Goal: Information Seeking & Learning: Learn about a topic

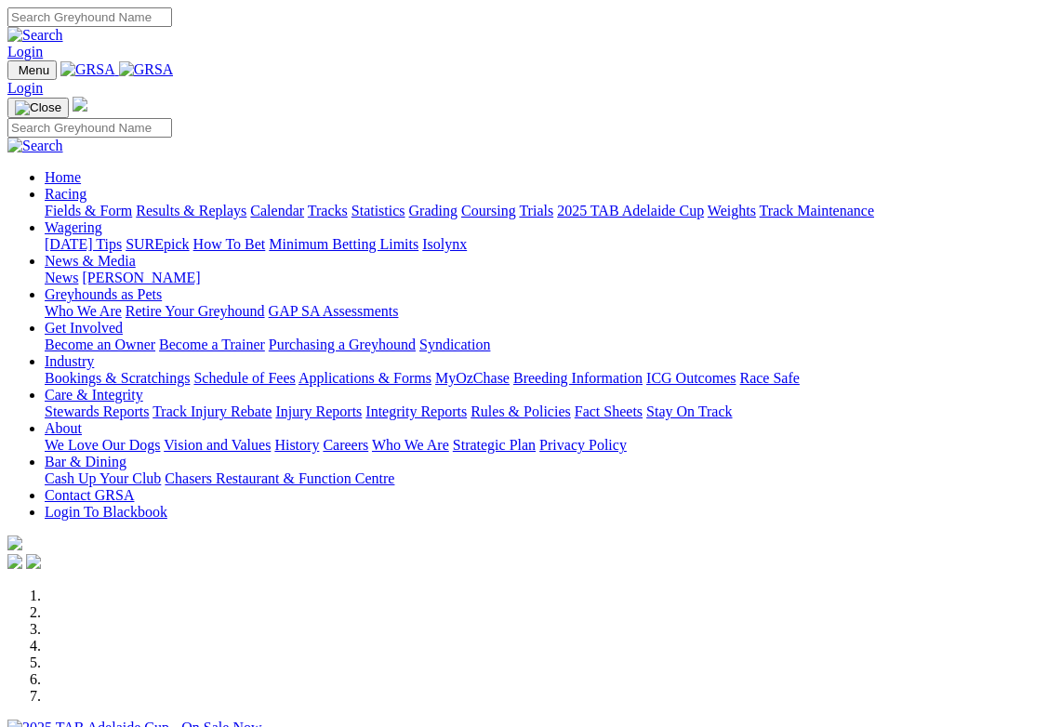
click at [86, 186] on link "Racing" at bounding box center [66, 194] width 42 height 16
click at [304, 203] on link "Calendar" at bounding box center [277, 211] width 54 height 16
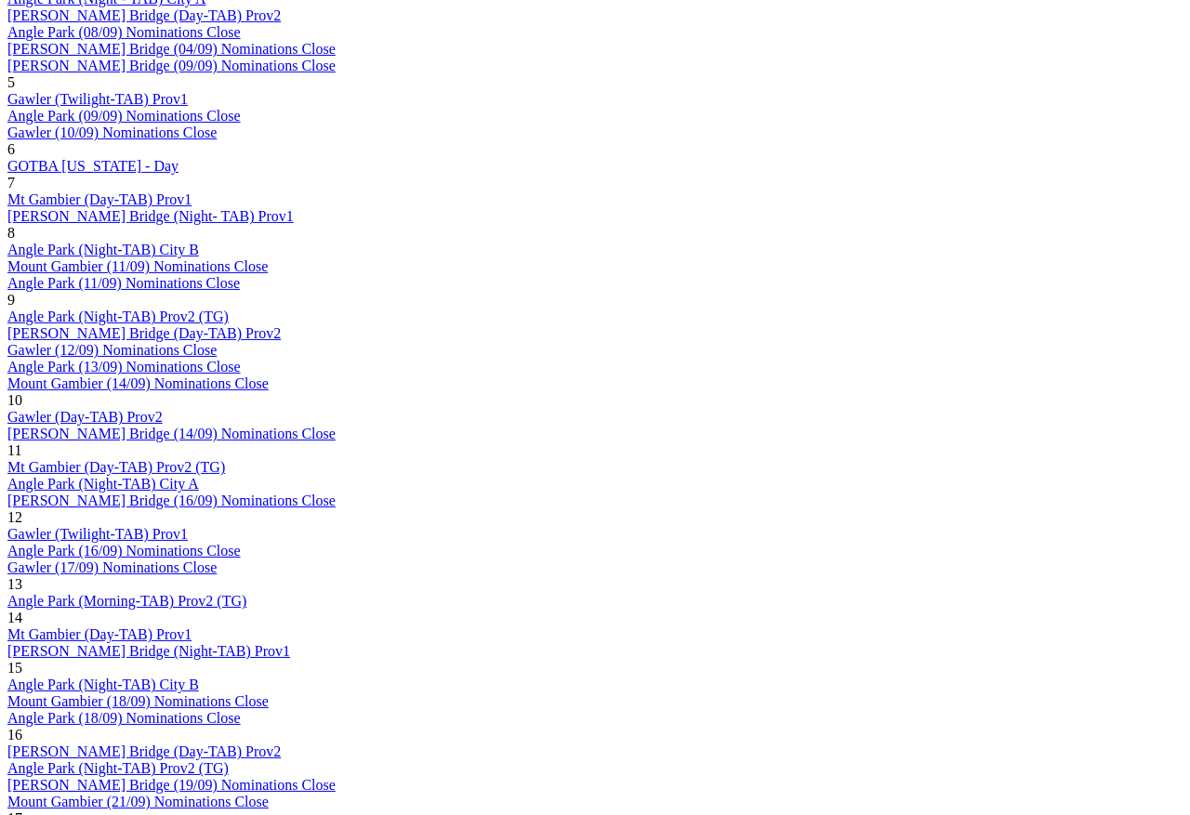
scroll to position [1344, 0]
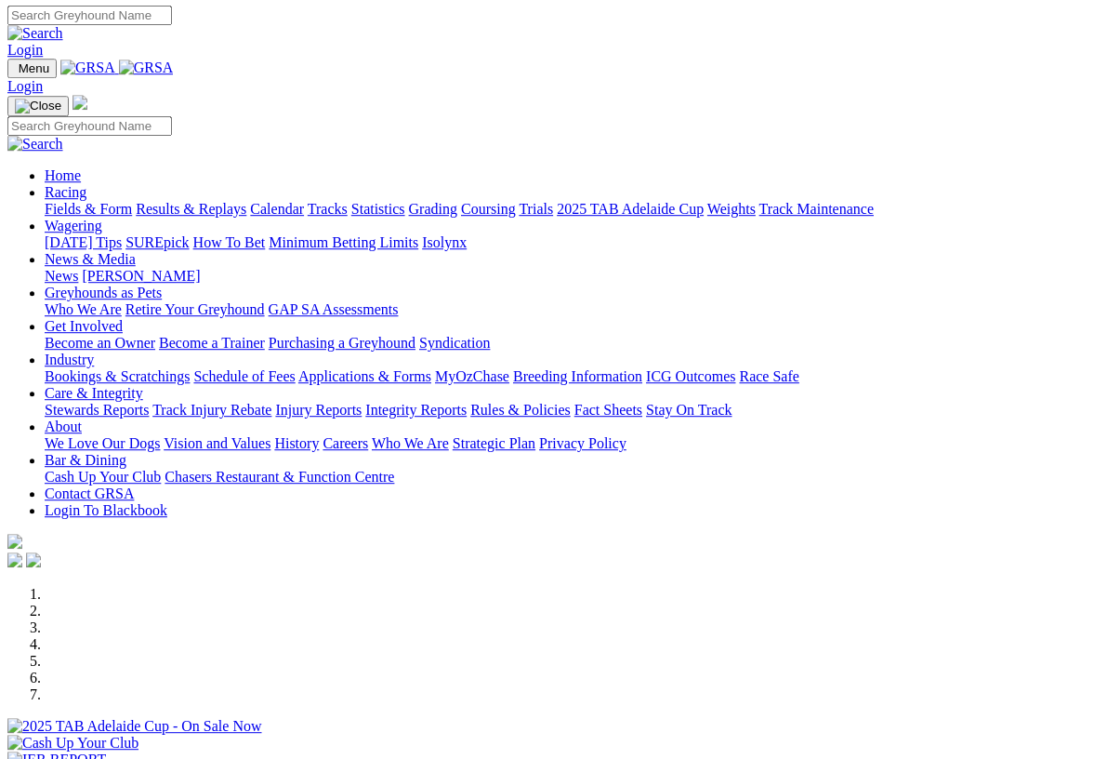
click at [86, 184] on link "Racing" at bounding box center [66, 192] width 42 height 16
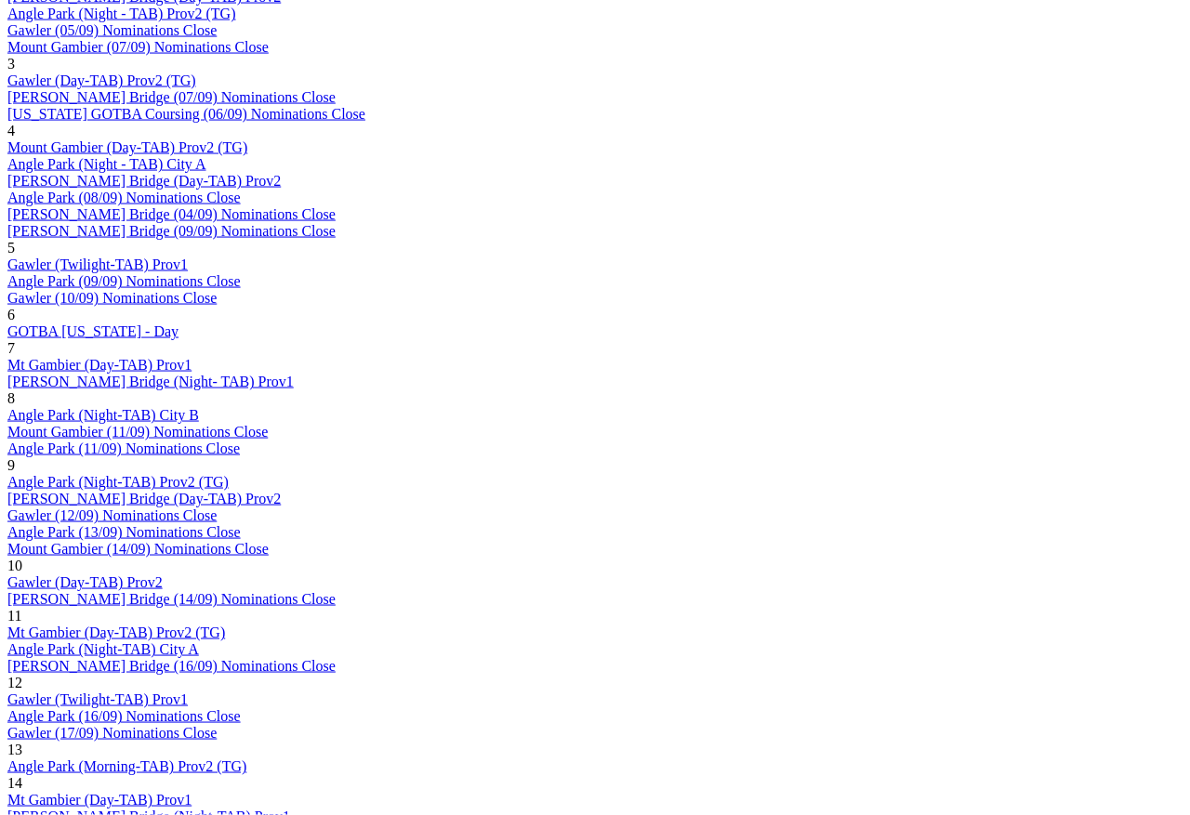
scroll to position [1180, 0]
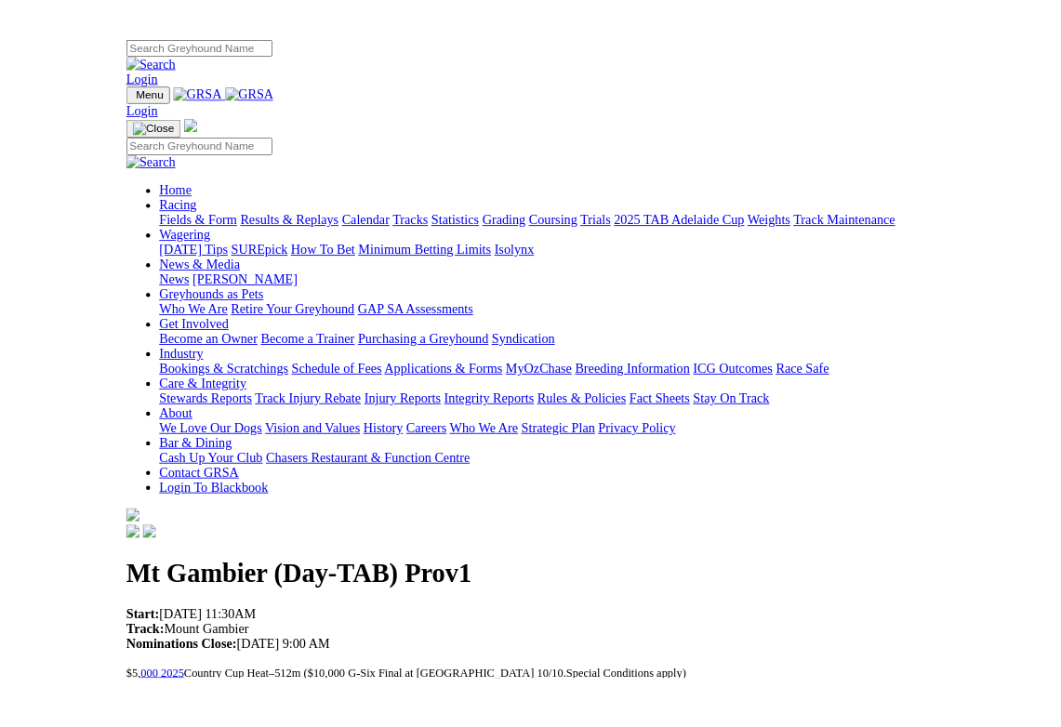
scroll to position [7, 0]
